Goal: Transaction & Acquisition: Subscribe to service/newsletter

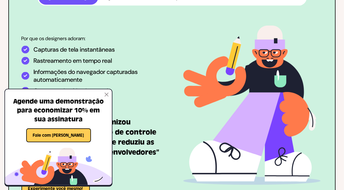
scroll to position [380, 0]
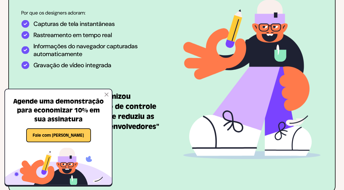
click at [107, 94] on img at bounding box center [107, 95] width 4 height 4
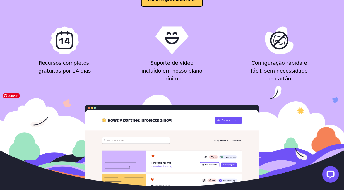
scroll to position [647, 0]
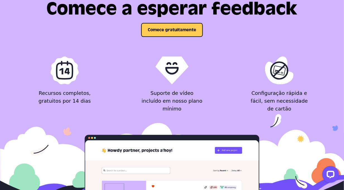
click at [178, 37] on div "Comece a esperar feedback Comece gratuitamente Recursos completos, gratuitos po…" at bounding box center [172, 55] width 322 height 113
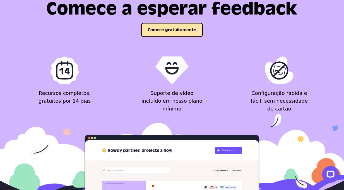
click at [178, 31] on button "Comece gratuitamente" at bounding box center [172, 30] width 62 height 14
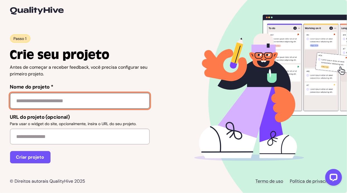
click at [63, 103] on input "Nome do projeto *" at bounding box center [80, 101] width 140 height 16
type input "**********"
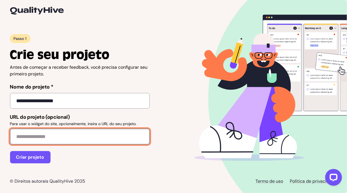
click at [63, 136] on input "URL do projeto (opcional) Para usar o widget do site, opcionalmente, insira o U…" at bounding box center [80, 137] width 140 height 16
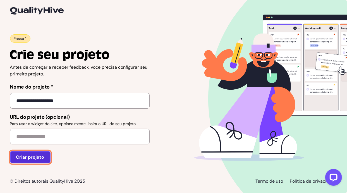
click at [37, 155] on button "Criar projeto" at bounding box center [30, 157] width 40 height 12
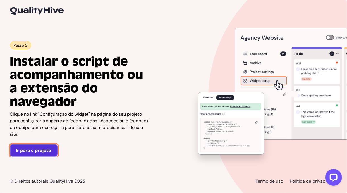
click at [46, 150] on link "Ir para o projeto" at bounding box center [33, 150] width 47 height 12
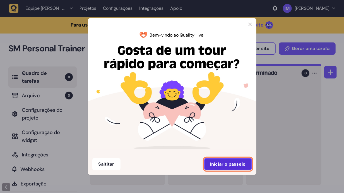
click at [219, 160] on button "Iniciar o passeio" at bounding box center [228, 164] width 48 height 12
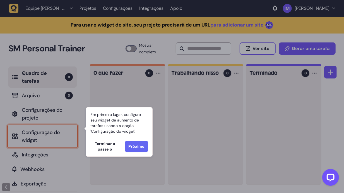
click at [136, 147] on button "Próximo" at bounding box center [136, 146] width 23 height 11
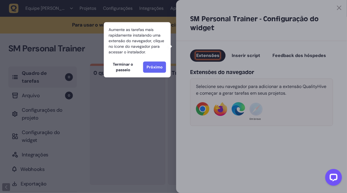
click at [153, 69] on button "Próximo" at bounding box center [154, 66] width 23 height 11
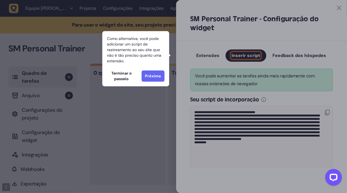
click at [150, 76] on button "Próximo" at bounding box center [152, 75] width 23 height 11
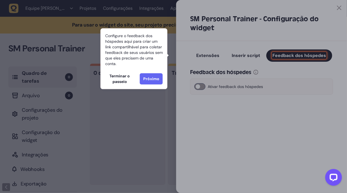
click at [152, 83] on button "Próximo" at bounding box center [151, 78] width 23 height 11
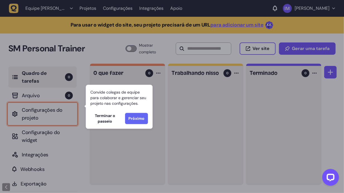
click at [138, 121] on button "Próximo" at bounding box center [136, 118] width 23 height 11
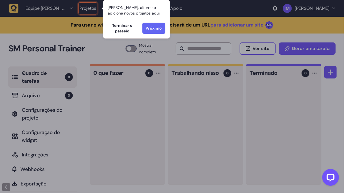
click at [158, 31] on button "Próximo" at bounding box center [153, 28] width 23 height 11
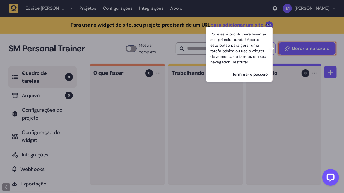
click at [254, 75] on button "Terminar o passeio" at bounding box center [250, 74] width 36 height 6
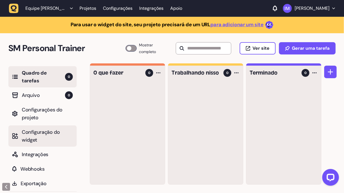
click at [40, 128] on span "Configuração do widget" at bounding box center [47, 136] width 51 height 16
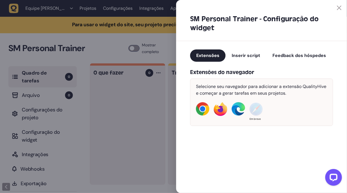
click at [245, 59] on button "Inserir script" at bounding box center [245, 55] width 41 height 12
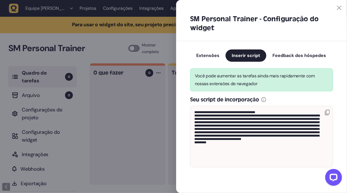
click at [293, 52] on span "Feedback dos hóspedes" at bounding box center [299, 55] width 54 height 6
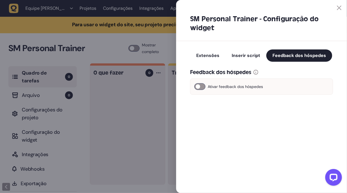
click at [205, 62] on div "Feedback dos hóspedes Ativar feedback dos hóspedes" at bounding box center [261, 78] width 143 height 33
click at [342, 8] on div at bounding box center [261, 5] width 171 height 10
click at [335, 8] on div at bounding box center [258, 8] width 165 height 4
click at [340, 8] on icon at bounding box center [339, 8] width 4 height 4
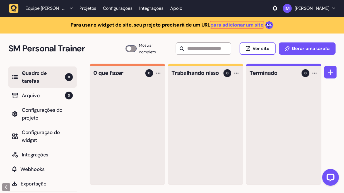
click at [222, 23] on link "para adicionar um site" at bounding box center [236, 24] width 53 height 7
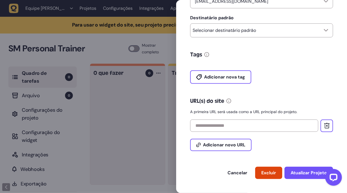
scroll to position [160, 0]
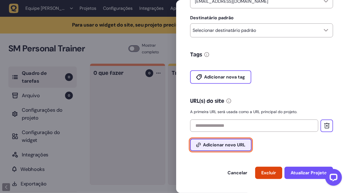
click at [217, 143] on span "Adicionar novo URL" at bounding box center [224, 145] width 42 height 4
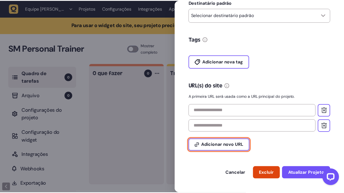
scroll to position [176, 0]
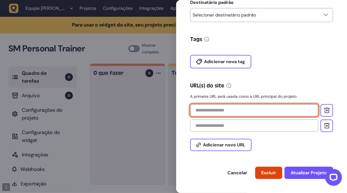
click at [239, 113] on input "text" at bounding box center [254, 110] width 128 height 12
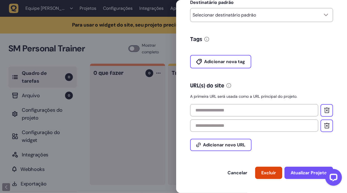
click at [133, 52] on div at bounding box center [173, 96] width 347 height 193
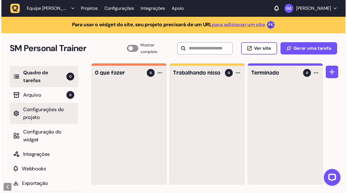
scroll to position [0, 0]
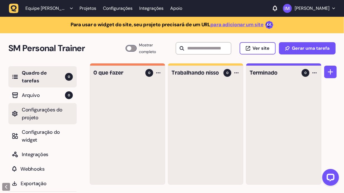
click at [40, 106] on span "Configurações do projeto" at bounding box center [47, 114] width 51 height 16
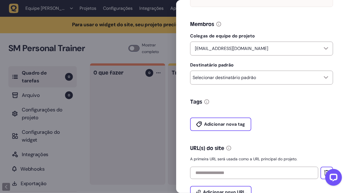
scroll to position [160, 0]
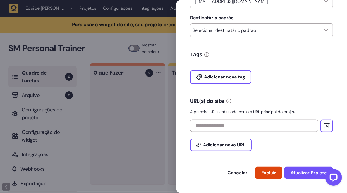
click at [225, 101] on div "URL(s) do site" at bounding box center [261, 101] width 143 height 8
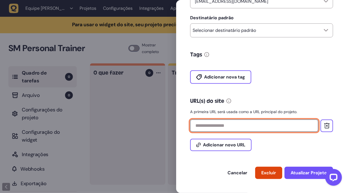
click at [219, 124] on input "text" at bounding box center [254, 125] width 128 height 12
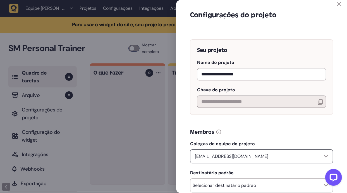
scroll to position [71, 0]
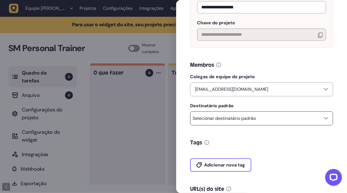
click at [236, 123] on div "Selecionar destinatário padrão" at bounding box center [224, 118] width 63 height 9
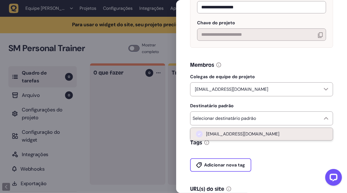
click at [234, 134] on span "isaapplication14@gmail.com" at bounding box center [242, 134] width 73 height 6
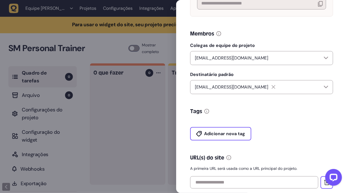
scroll to position [160, 0]
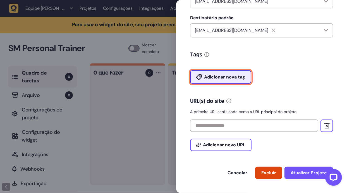
click at [214, 76] on span "Adicionar nova tag" at bounding box center [224, 77] width 41 height 4
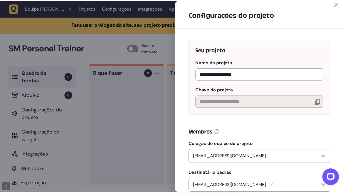
scroll to position [0, 0]
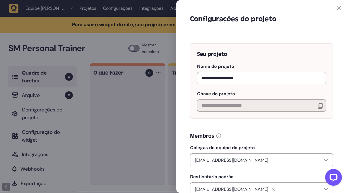
click at [337, 8] on icon at bounding box center [339, 8] width 4 height 4
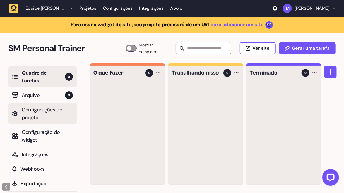
click at [30, 106] on span "Configurações do projeto" at bounding box center [47, 114] width 51 height 16
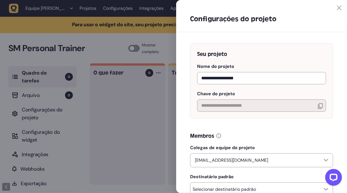
click at [90, 22] on div at bounding box center [173, 96] width 347 height 193
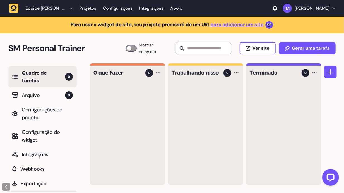
click at [73, 9] on icon "button" at bounding box center [71, 9] width 3 height 2
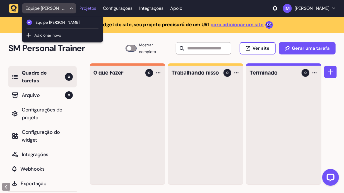
click at [91, 9] on link "Projetos" at bounding box center [88, 8] width 17 height 10
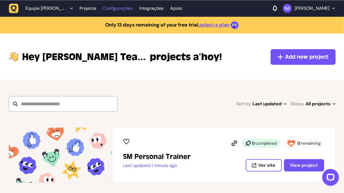
click at [117, 8] on link "Configurações" at bounding box center [118, 8] width 30 height 10
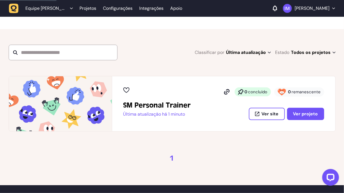
scroll to position [44, 0]
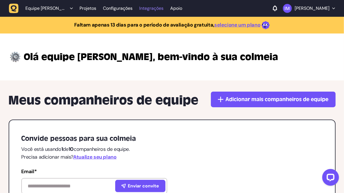
click at [154, 8] on link "Integrações" at bounding box center [151, 8] width 24 height 10
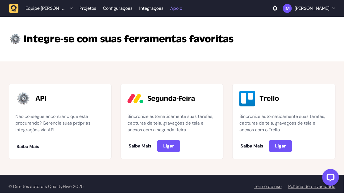
click at [180, 9] on link "Apoio" at bounding box center [176, 9] width 12 height 6
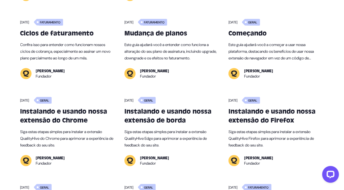
click at [171, 119] on h3 "Instalando e usando nossa extensão de borda" at bounding box center [171, 116] width 95 height 18
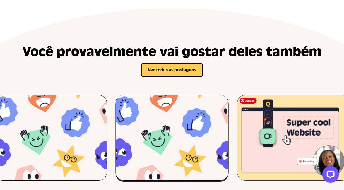
scroll to position [826, 0]
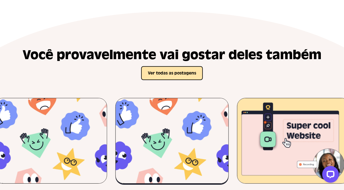
click at [185, 70] on button "Ver todas as postagens" at bounding box center [172, 73] width 62 height 14
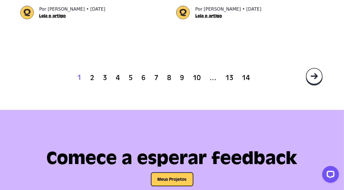
scroll to position [1273, 0]
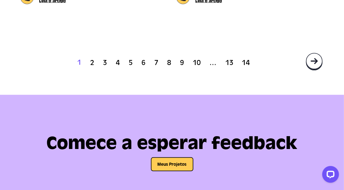
click at [91, 62] on link "2" at bounding box center [92, 63] width 4 height 8
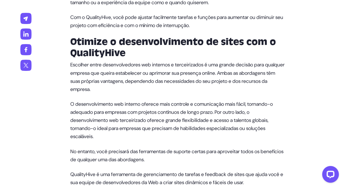
scroll to position [1429, 0]
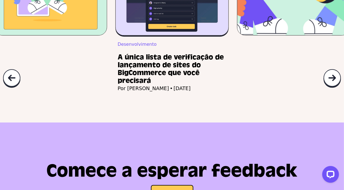
scroll to position [1875, 0]
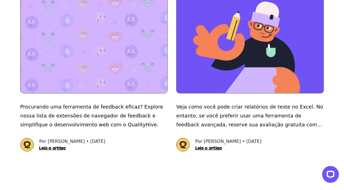
scroll to position [1183, 0]
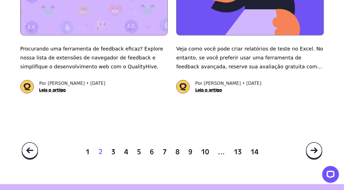
click at [115, 151] on link "3" at bounding box center [113, 152] width 4 height 8
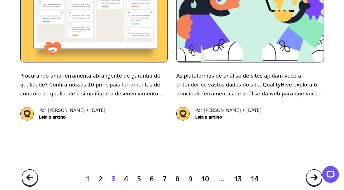
scroll to position [1161, 0]
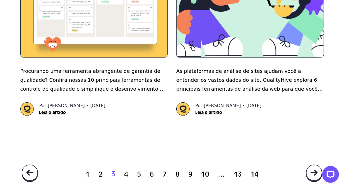
click at [126, 171] on link "4" at bounding box center [126, 174] width 4 height 8
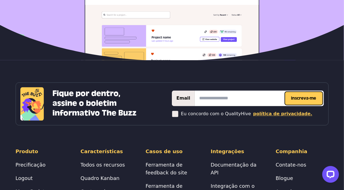
scroll to position [1668, 0]
